Goal: Information Seeking & Learning: Find specific fact

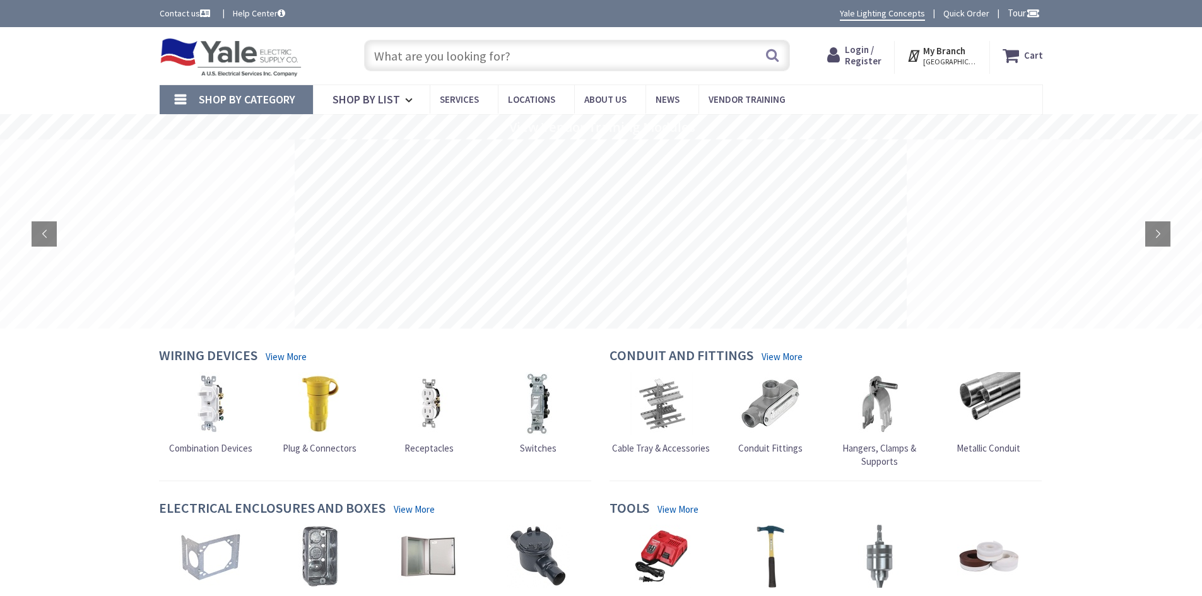
type input "4” sq single device cover (2.141 diameter)"
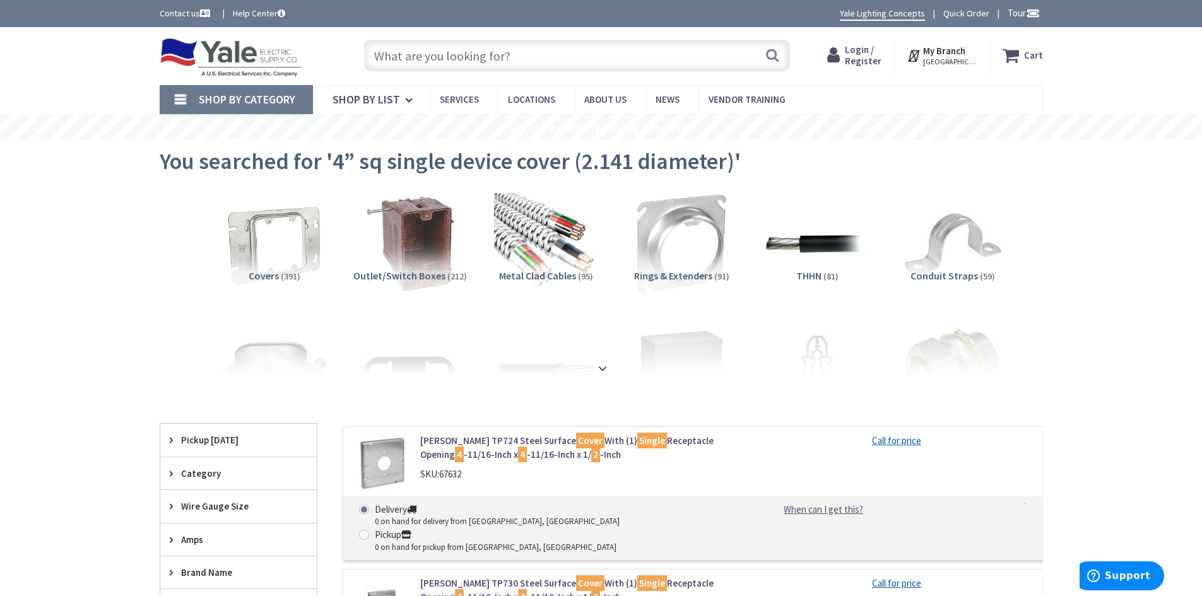
click at [498, 51] on input "text" at bounding box center [577, 56] width 426 height 32
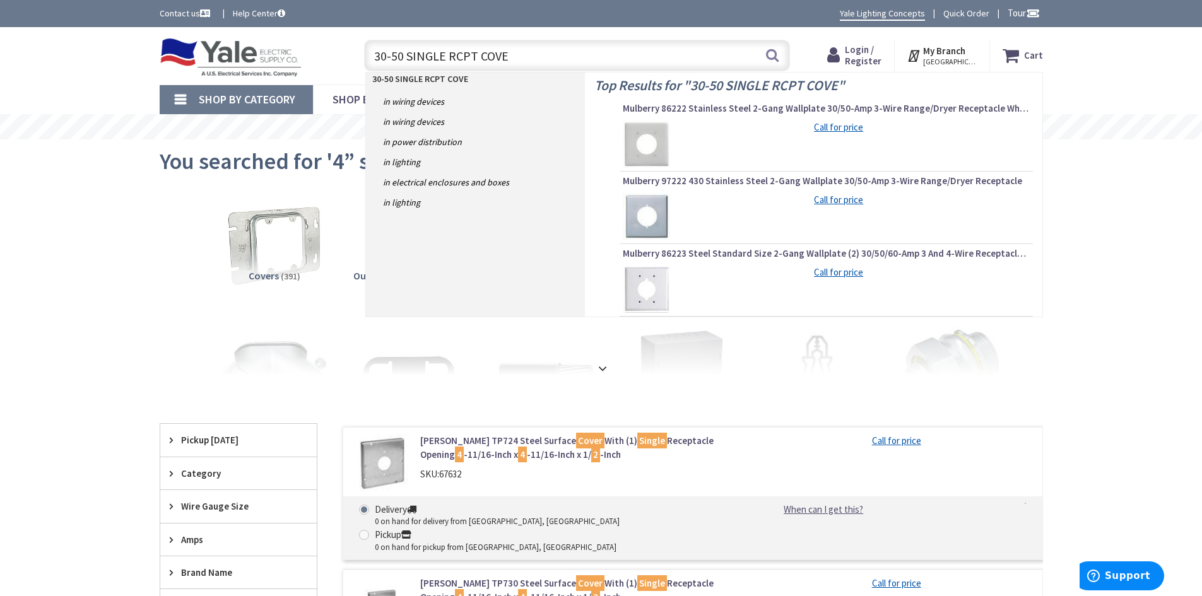
type input "30-50 SINGLE RCPT COVER"
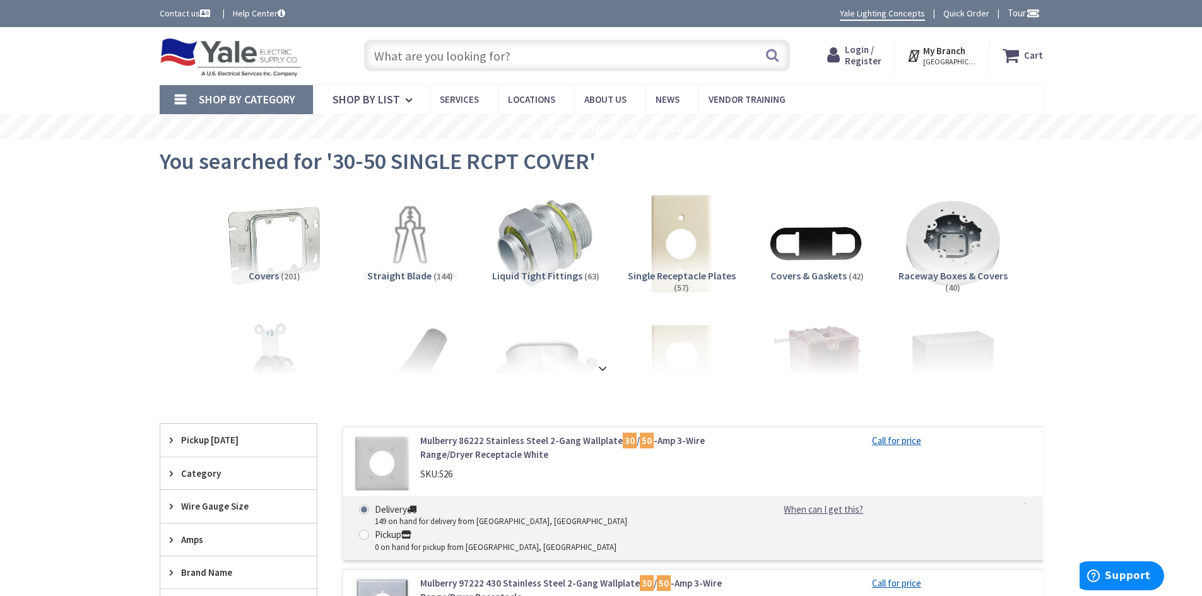
click at [637, 52] on input "text" at bounding box center [577, 56] width 426 height 32
paste input "4 11/16” single device cover (2.141 diameter)"
type input "4 11/16” single device cover (2.141 diameter)"
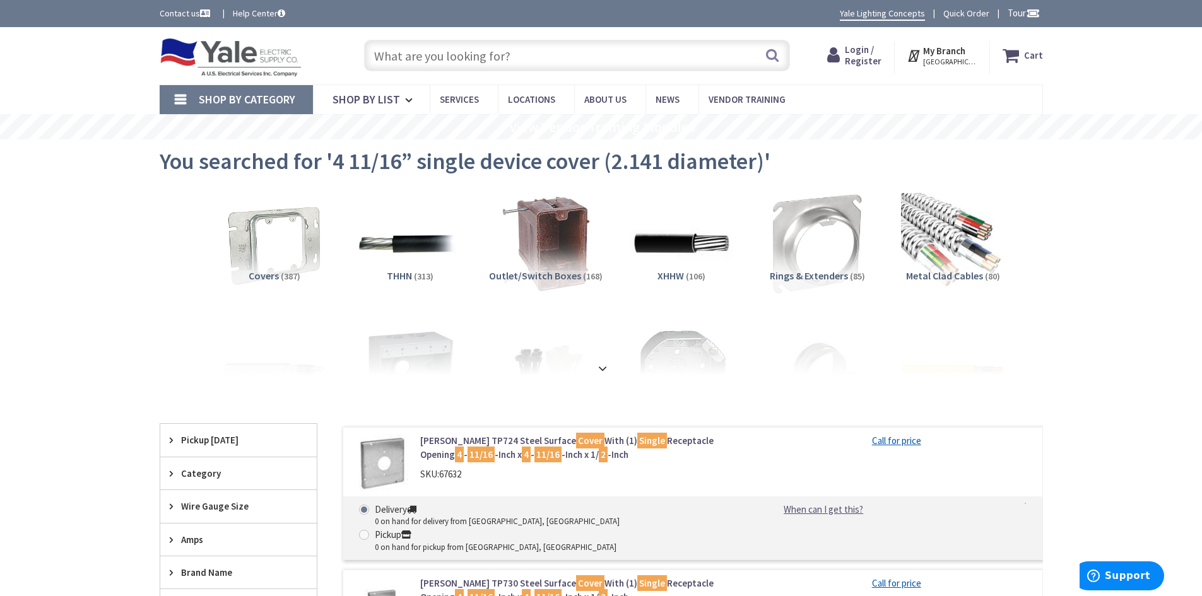
click at [621, 62] on input "text" at bounding box center [577, 56] width 426 height 32
paste input "18”x18”x6” screw cover J-box"
type input "18”x18”x6” screw cover J-box"
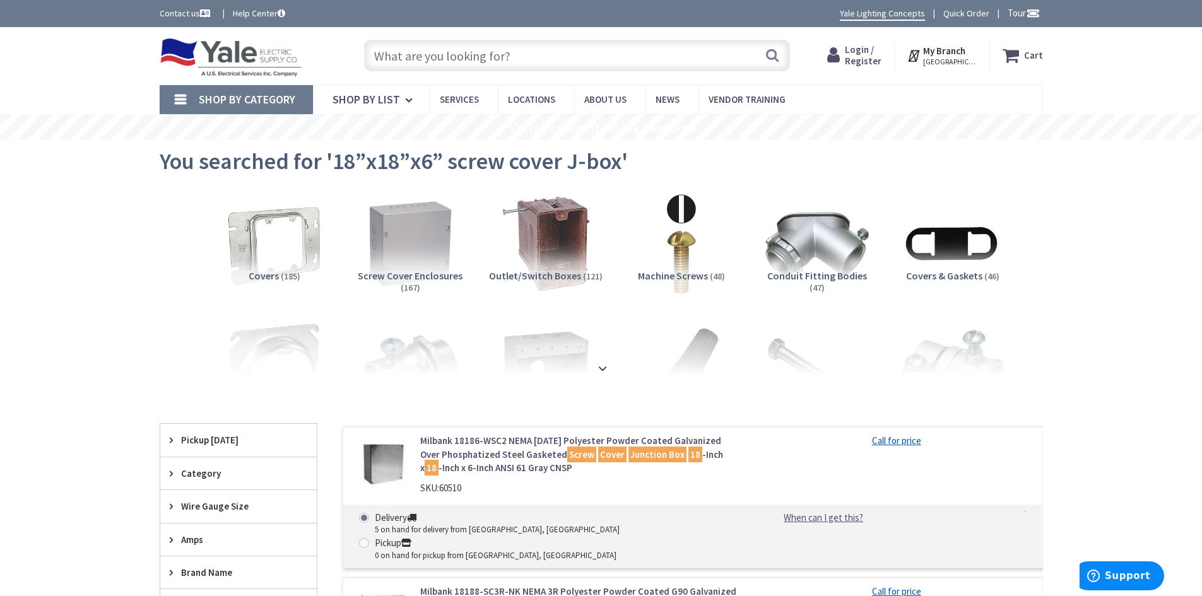
click at [503, 55] on input "text" at bounding box center [577, 56] width 426 height 32
paste input "1 ¼” compression rigid connectors"
type input "1 ¼” compression rigid connectors"
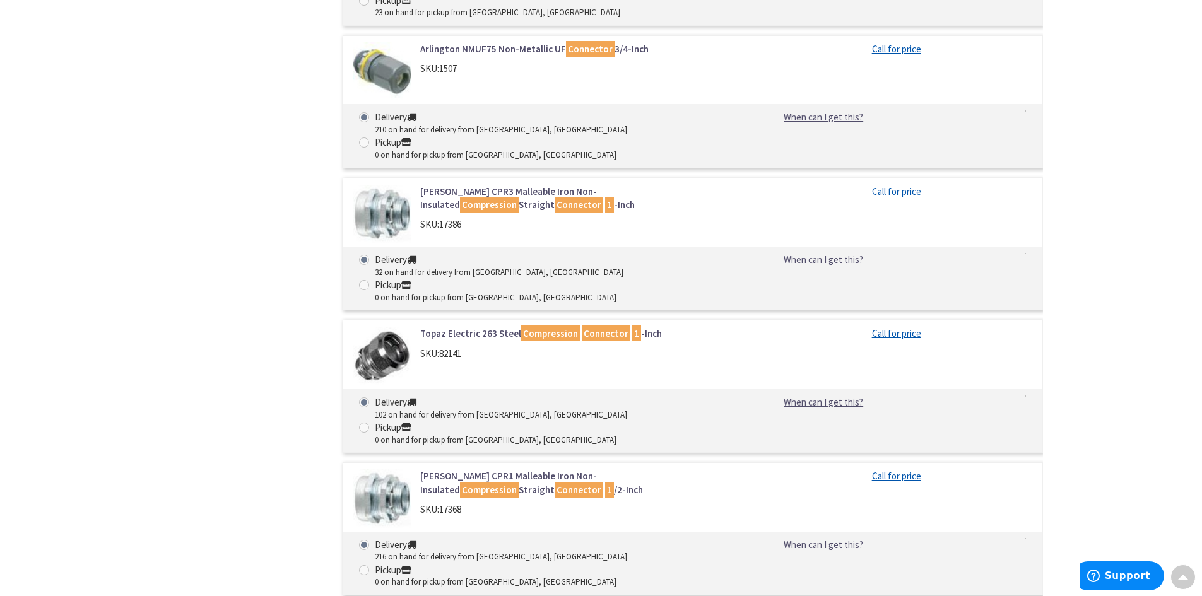
scroll to position [1704, 0]
